Goal: Task Accomplishment & Management: Manage account settings

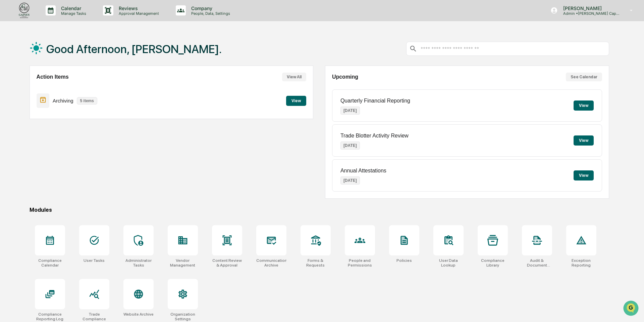
click at [300, 103] on button "View" at bounding box center [296, 101] width 20 height 10
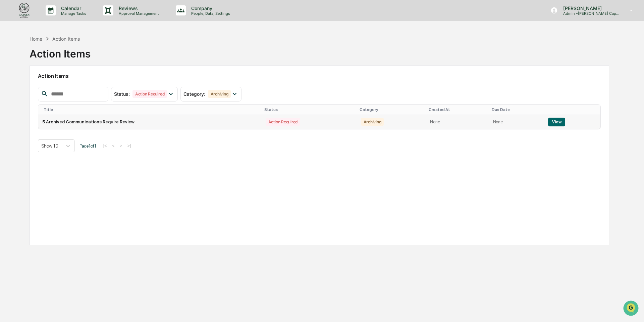
click at [165, 120] on td "5 Archived Communications Require Review" at bounding box center [150, 122] width 224 height 14
click at [555, 124] on button "View" at bounding box center [556, 121] width 17 height 9
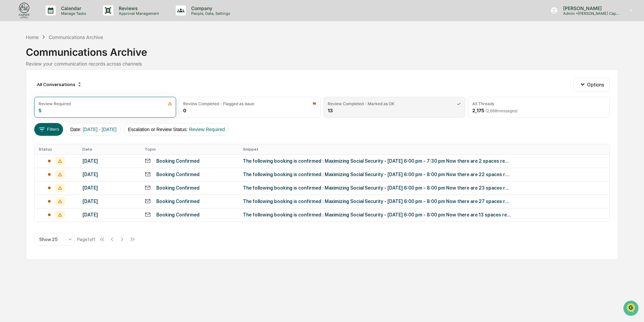
click at [375, 110] on div "Review Completed - Marked as OK 13" at bounding box center [395, 107] width 142 height 21
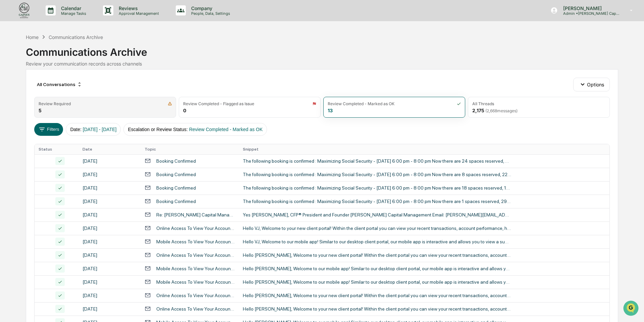
click at [115, 110] on div "Review Required 5" at bounding box center [105, 107] width 142 height 21
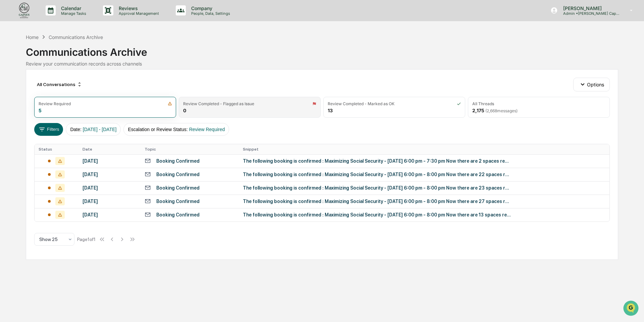
click at [227, 110] on div "Review Completed - Flagged as Issue 0" at bounding box center [250, 107] width 142 height 21
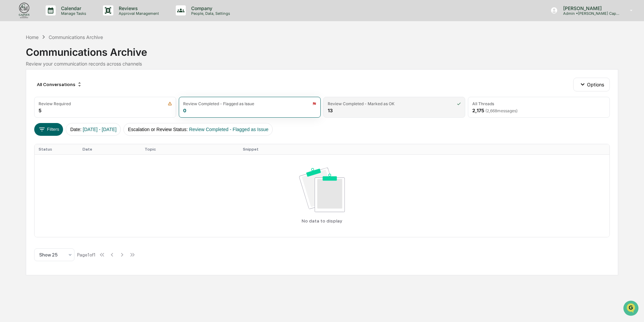
click at [338, 117] on div "Review Completed - Marked as OK 13" at bounding box center [395, 107] width 142 height 21
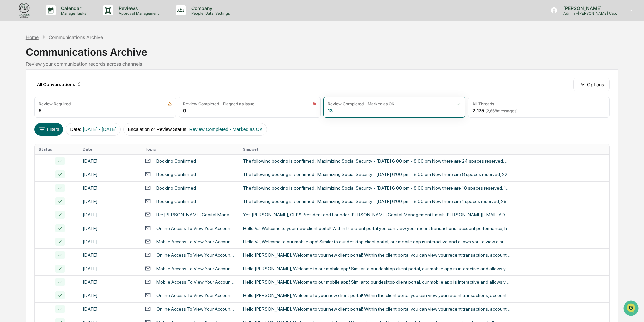
click at [35, 39] on div "Home" at bounding box center [32, 37] width 13 height 6
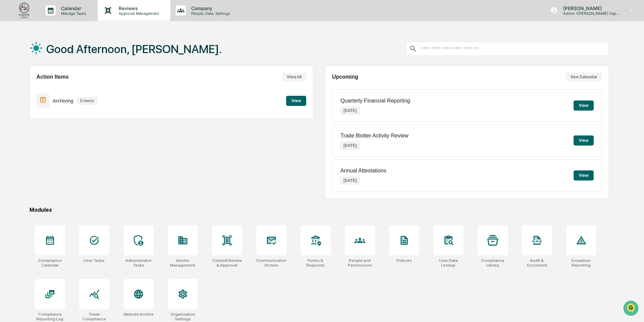
click at [144, 11] on p "Approval Management" at bounding box center [137, 13] width 49 height 5
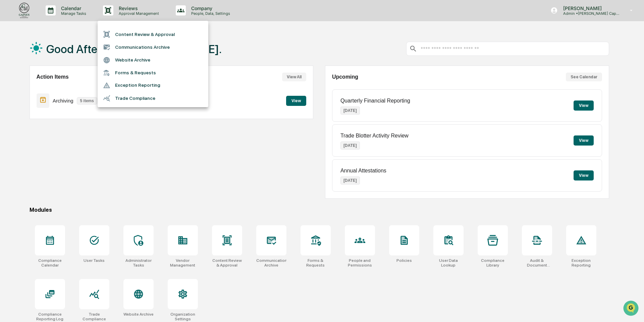
click at [202, 185] on div at bounding box center [322, 161] width 644 height 322
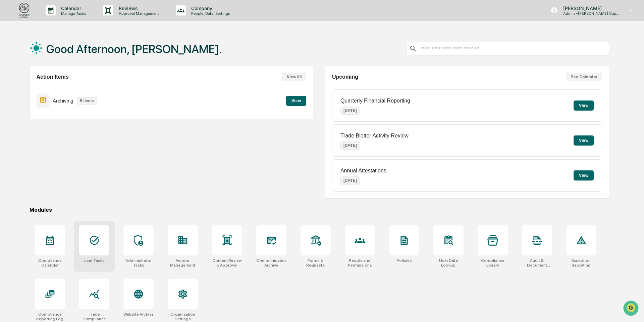
click at [94, 233] on div at bounding box center [94, 240] width 30 height 30
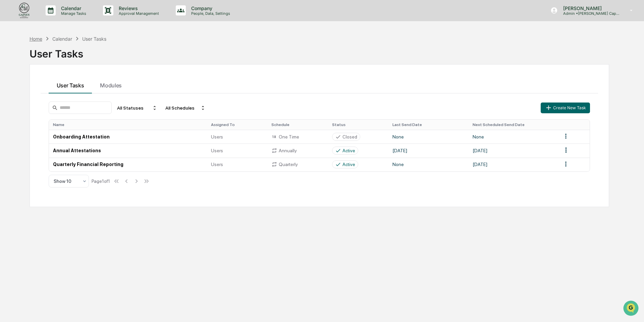
click at [35, 39] on div "Home" at bounding box center [36, 39] width 13 height 6
